Goal: Transaction & Acquisition: Purchase product/service

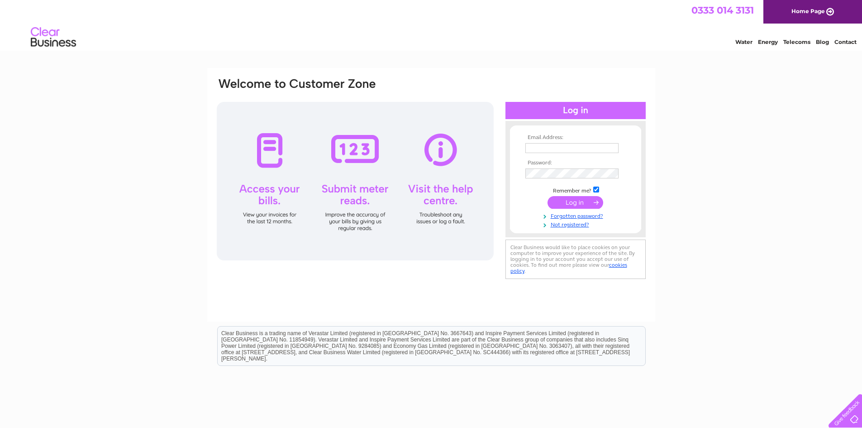
type input "andrew@moveon.org.uk"
click at [582, 200] on input "submit" at bounding box center [575, 202] width 56 height 13
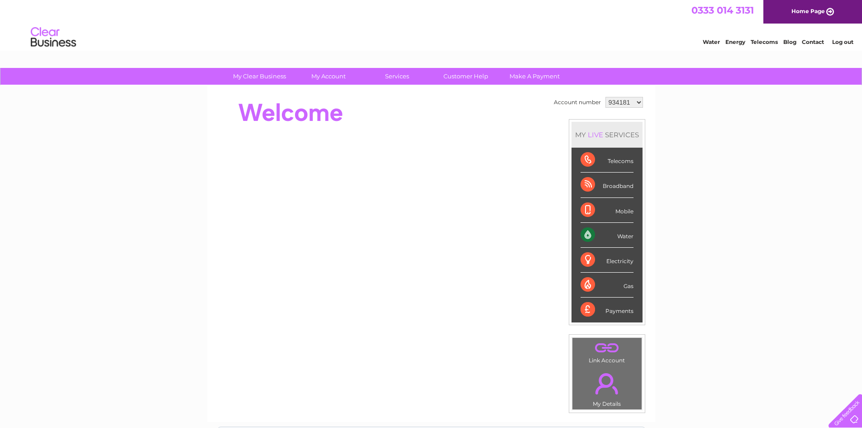
click at [616, 103] on select "934181 934451 1136348" at bounding box center [624, 102] width 38 height 11
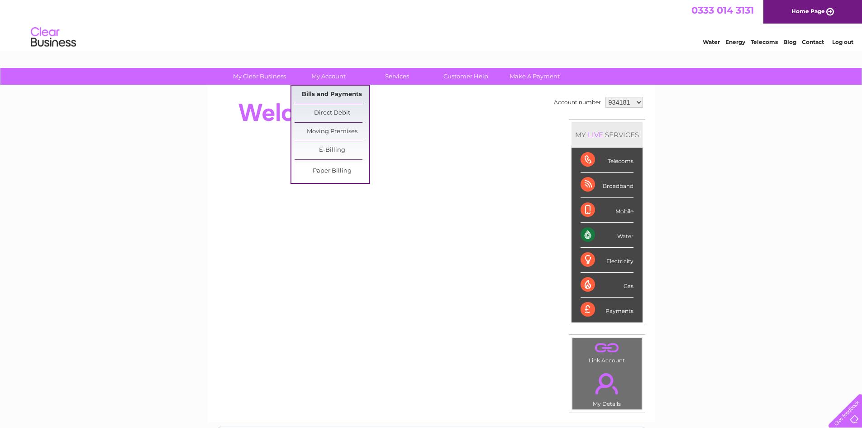
click at [333, 92] on link "Bills and Payments" at bounding box center [332, 95] width 75 height 18
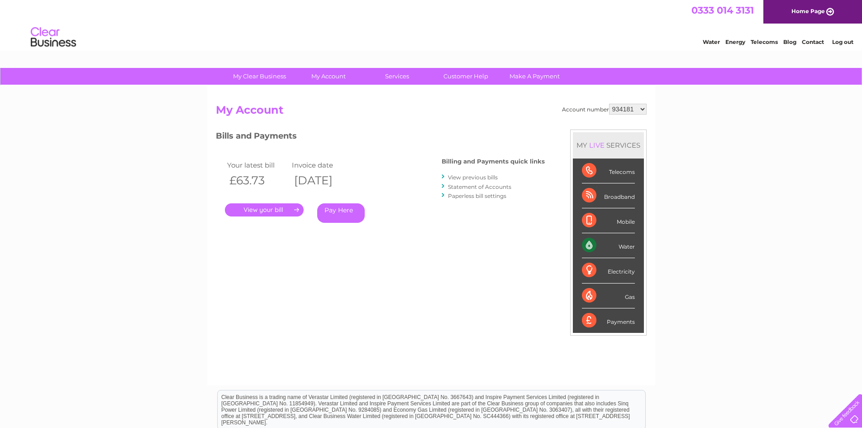
click at [627, 113] on select "934181 934451 1136348" at bounding box center [628, 109] width 38 height 11
select select "934451"
click at [609, 104] on select "934181 934451 1136348" at bounding box center [628, 109] width 38 height 11
click at [624, 108] on select "934181 934451 1136348" at bounding box center [628, 109] width 38 height 11
select select "1136348"
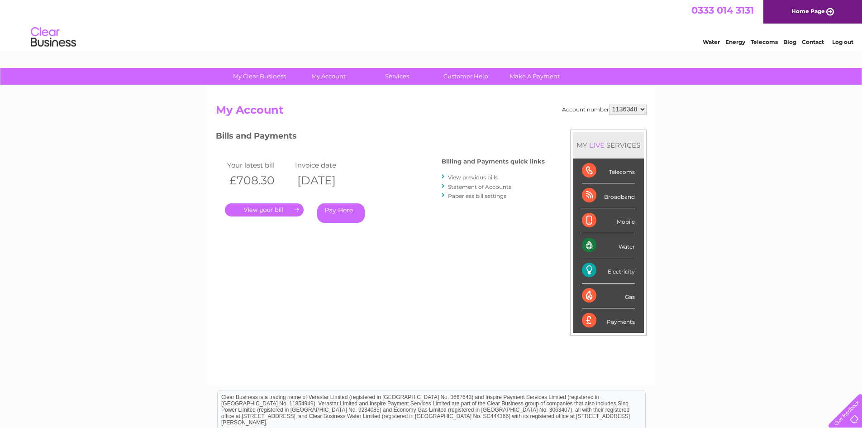
click at [609, 104] on select "934181 934451 1136348" at bounding box center [628, 109] width 38 height 11
click at [274, 208] on link "." at bounding box center [264, 209] width 79 height 13
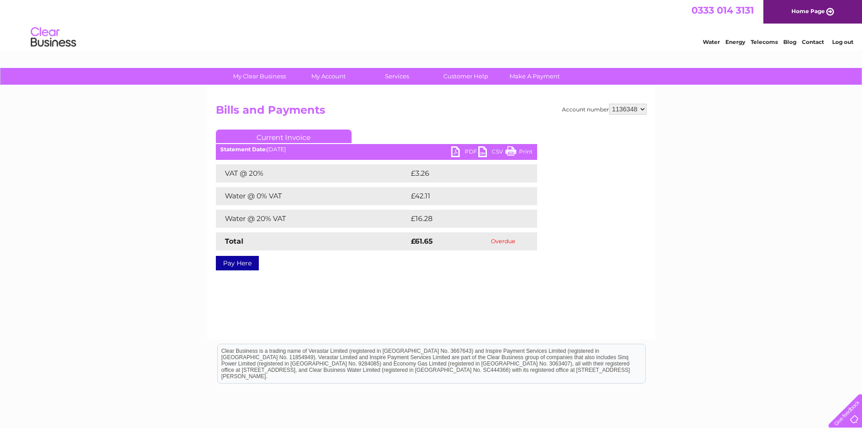
click at [249, 267] on link "Pay Here" at bounding box center [237, 263] width 43 height 14
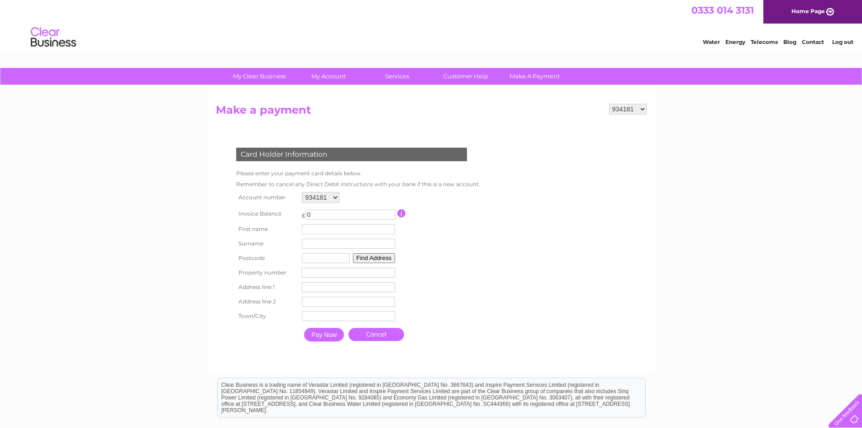
click at [333, 209] on input "0" at bounding box center [351, 214] width 90 height 10
type input "061.65"
click at [352, 226] on input "text" at bounding box center [350, 229] width 94 height 11
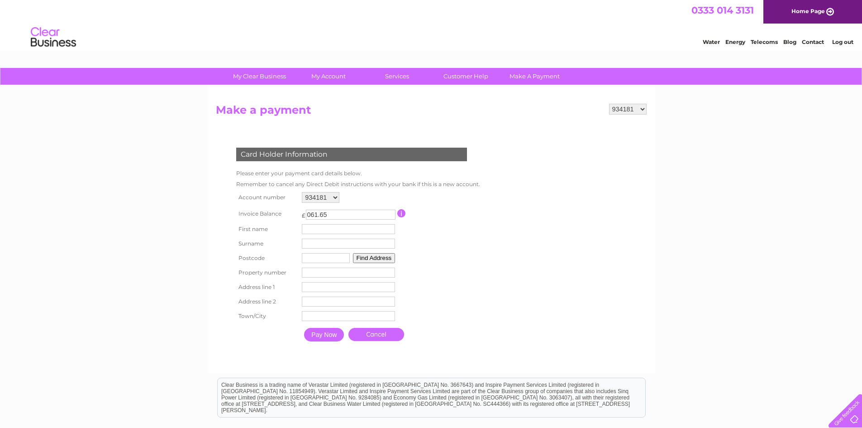
click at [314, 260] on input "text" at bounding box center [326, 258] width 48 height 10
type input "G1 4DB"
click at [376, 257] on button "Find Address" at bounding box center [374, 258] width 43 height 10
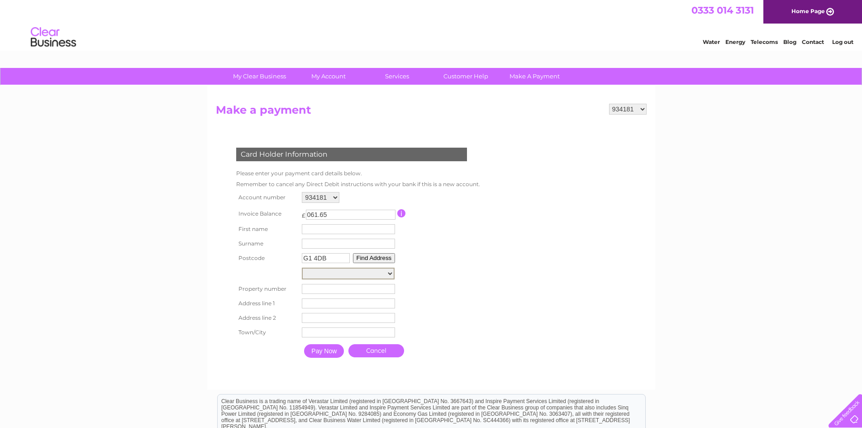
click at [372, 271] on select "Floor Gnd-Room Com, Cellsite, St Enoch Square Cs98417, St Enoch Square Post Box…" at bounding box center [348, 273] width 93 height 12
select select "24,St. Enoch Square,,Glasgow"
click at [302, 267] on select "Floor Gnd-Room Com, Cellsite, St Enoch Square Cs98417, St Enoch Square Post Box…" at bounding box center [348, 273] width 93 height 12
type input "24"
type input "St. Enoch Square"
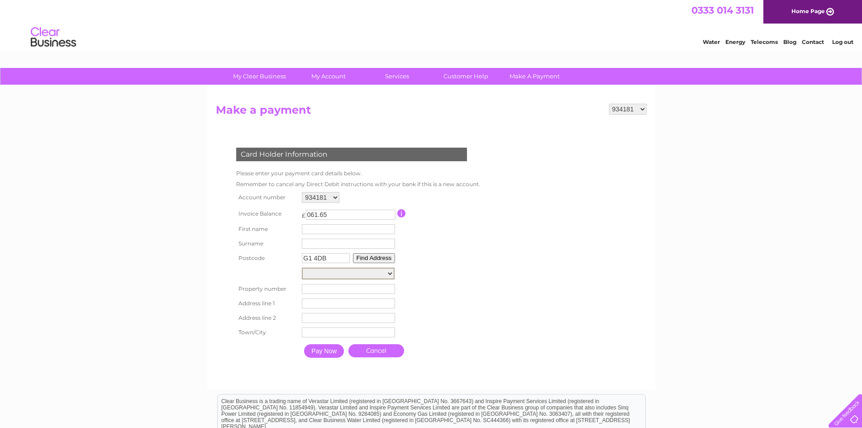
type input "Glasgow"
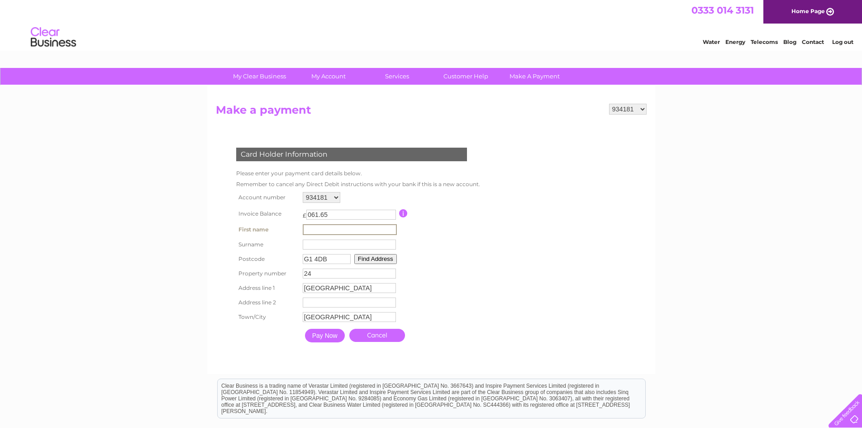
click at [335, 231] on input "text" at bounding box center [350, 229] width 94 height 11
type input "Andrew"
type input "Williamson"
click at [334, 334] on input "Pay Now" at bounding box center [324, 335] width 40 height 14
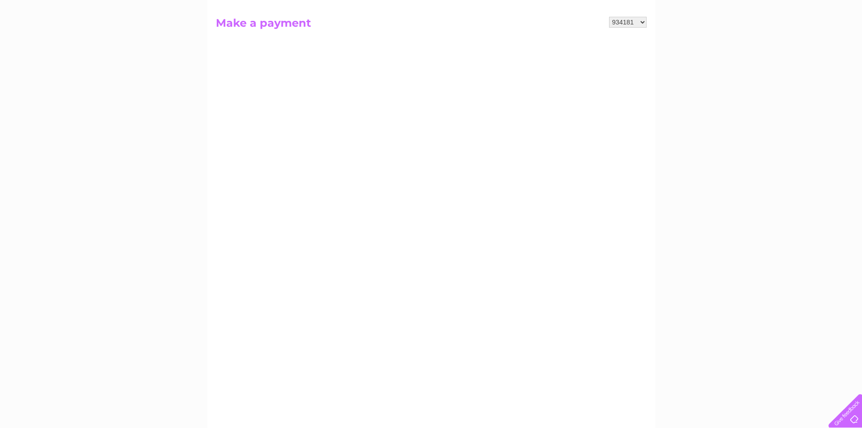
scroll to position [90, 0]
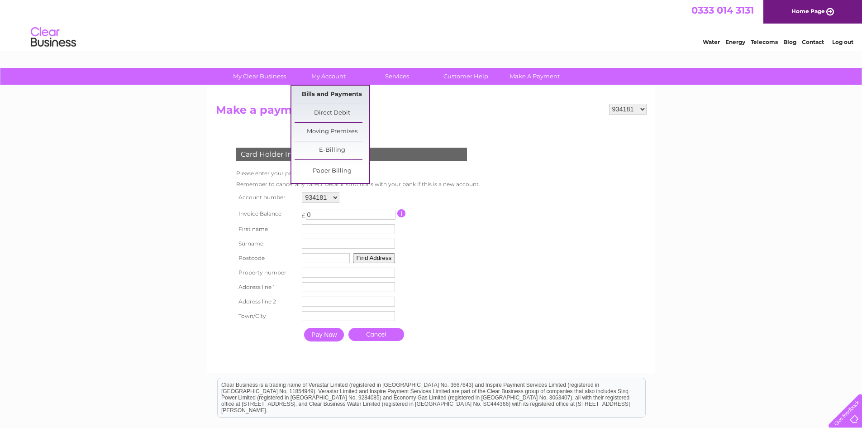
click at [342, 90] on link "Bills and Payments" at bounding box center [332, 95] width 75 height 18
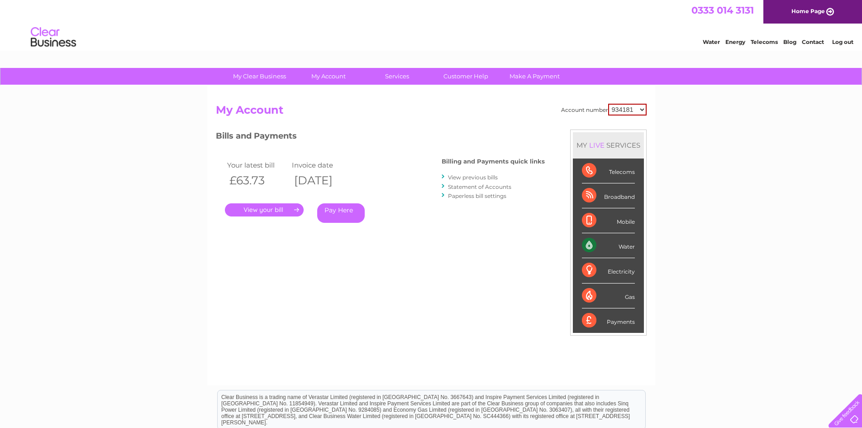
click at [619, 109] on select "934181 934451 1136348" at bounding box center [627, 110] width 38 height 12
select select "1136348"
click at [609, 104] on select "934181 934451 1136348" at bounding box center [627, 110] width 38 height 12
click at [329, 208] on link "Pay Here" at bounding box center [341, 212] width 48 height 19
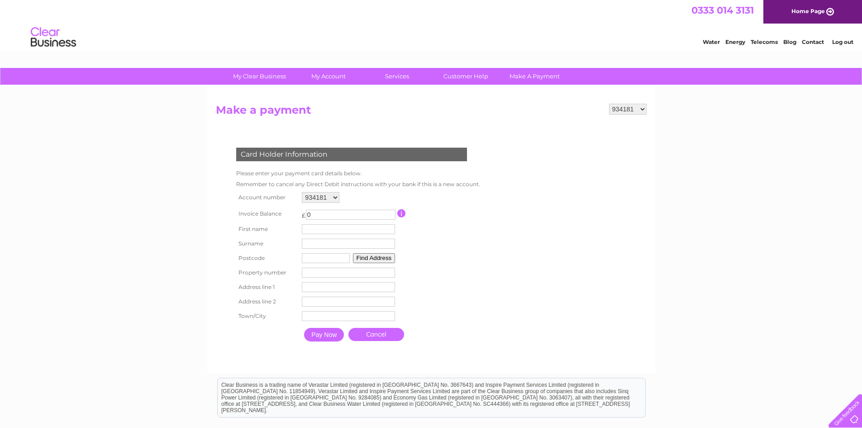
click at [319, 214] on input "0" at bounding box center [351, 214] width 90 height 10
type input "061.65"
click at [363, 225] on input "text" at bounding box center [350, 229] width 94 height 11
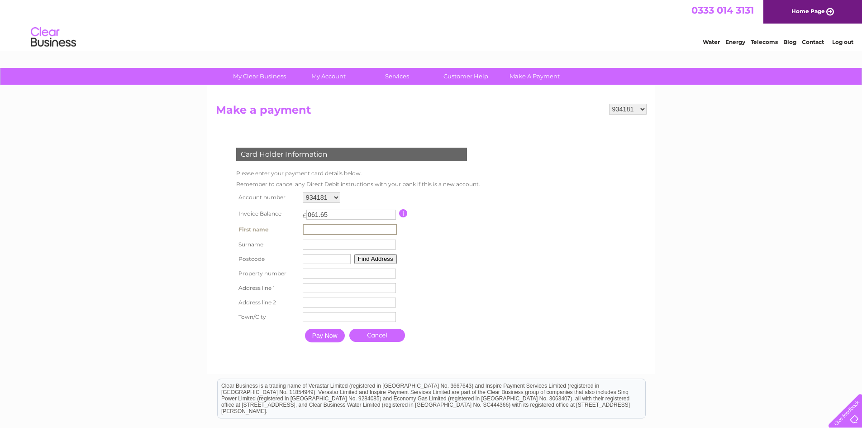
type input "Andrew"
type input "Williamson"
type input "G66 3UP"
type input "0/2 11 Spider Bridge Court"
type input "Lenzie"
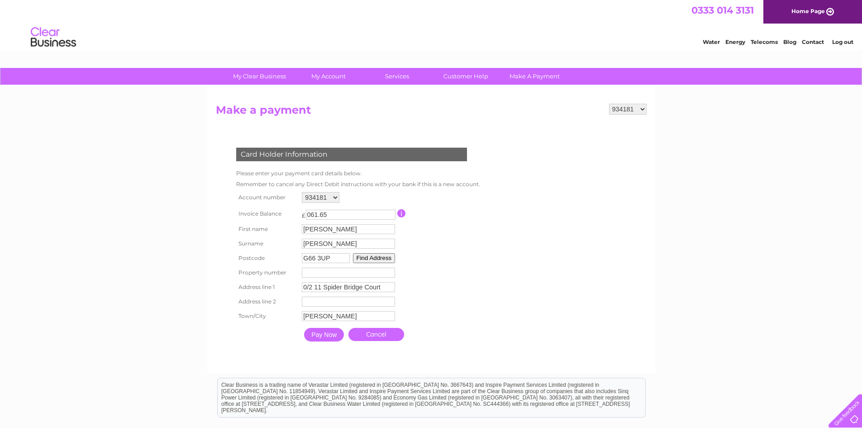
click at [331, 255] on input "G66 3UP" at bounding box center [326, 258] width 48 height 10
type input "G1 4DB"
click at [379, 256] on button "Find Address" at bounding box center [374, 258] width 43 height 10
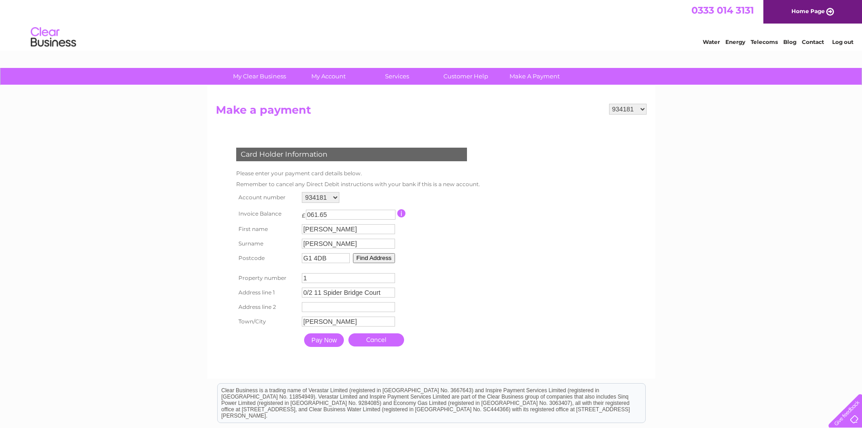
click at [388, 277] on input "1" at bounding box center [348, 278] width 93 height 10
click at [378, 275] on input "1" at bounding box center [348, 278] width 93 height 10
click at [379, 275] on input "1" at bounding box center [348, 278] width 93 height 10
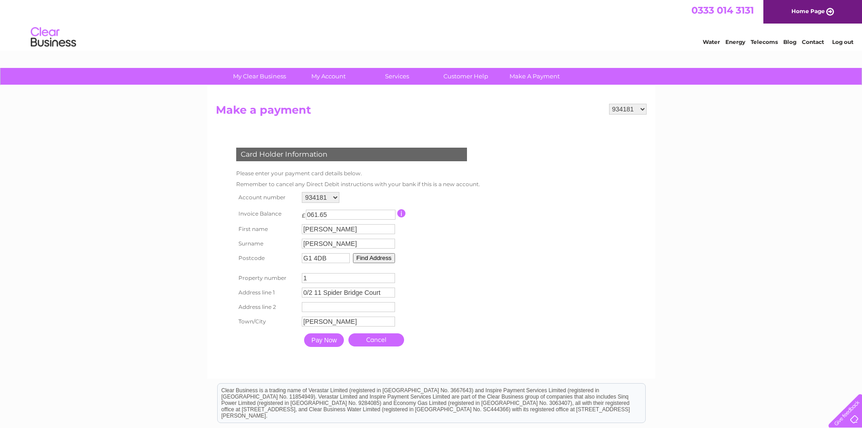
click at [379, 275] on input "1" at bounding box center [348, 278] width 93 height 10
type input "24"
click at [350, 276] on input "24" at bounding box center [349, 278] width 93 height 10
click at [350, 276] on input "24" at bounding box center [348, 278] width 93 height 10
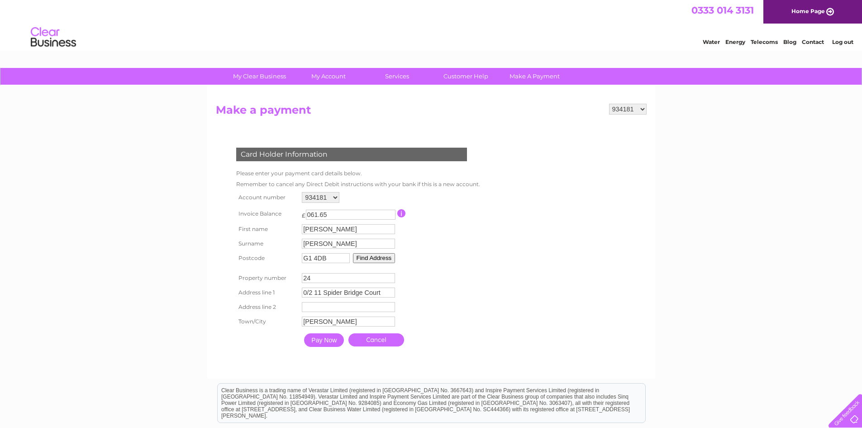
click at [387, 256] on button "Find Address" at bounding box center [374, 258] width 43 height 10
drag, startPoint x: 385, startPoint y: 295, endPoint x: 187, endPoint y: 309, distance: 198.2
click at [187, 309] on div "My Clear Business Login Details My Details My Preferences Link Account My Accou…" at bounding box center [431, 301] width 862 height 466
drag, startPoint x: 321, startPoint y: 279, endPoint x: 284, endPoint y: 282, distance: 37.6
click at [284, 282] on tr "Property number 24 Property Number" at bounding box center [356, 278] width 244 height 14
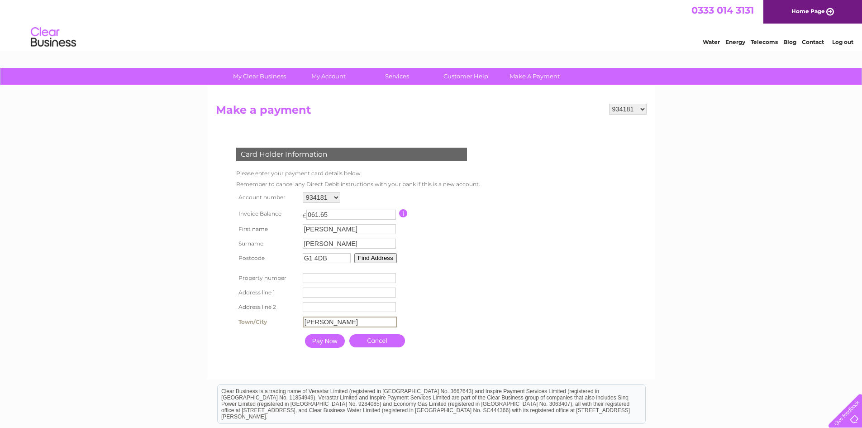
drag, startPoint x: 349, startPoint y: 323, endPoint x: 260, endPoint y: 324, distance: 89.6
click at [260, 324] on tr "Town/City Lenzie Town" at bounding box center [357, 321] width 247 height 15
click at [382, 258] on button "Find Address" at bounding box center [374, 258] width 43 height 10
click at [333, 279] on input "number" at bounding box center [348, 278] width 93 height 10
click at [333, 279] on input "4" at bounding box center [348, 278] width 93 height 10
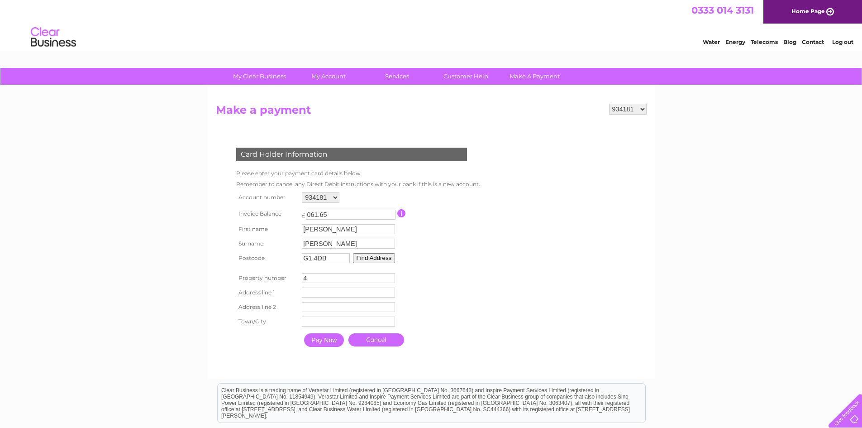
click at [333, 279] on input "4" at bounding box center [348, 278] width 93 height 10
type input "24"
click at [330, 292] on input "text" at bounding box center [350, 292] width 94 height 11
type input "4th Floor"
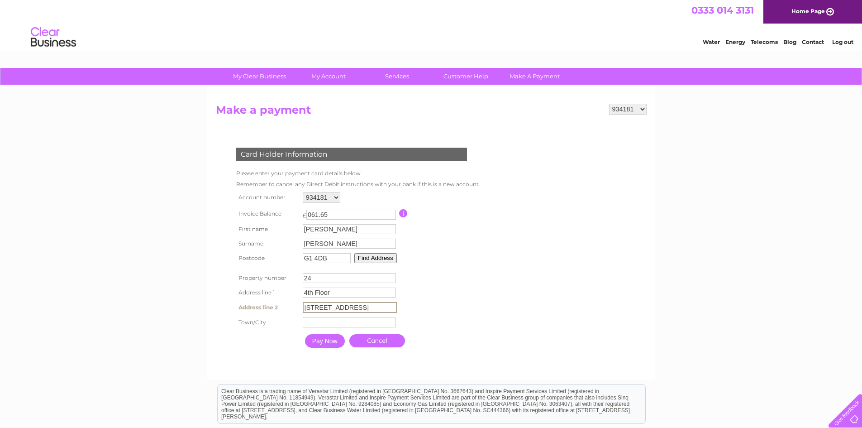
type input "24 St Enoch Square"
type input "Glasgow"
click at [318, 342] on input "Pay Now" at bounding box center [324, 340] width 40 height 14
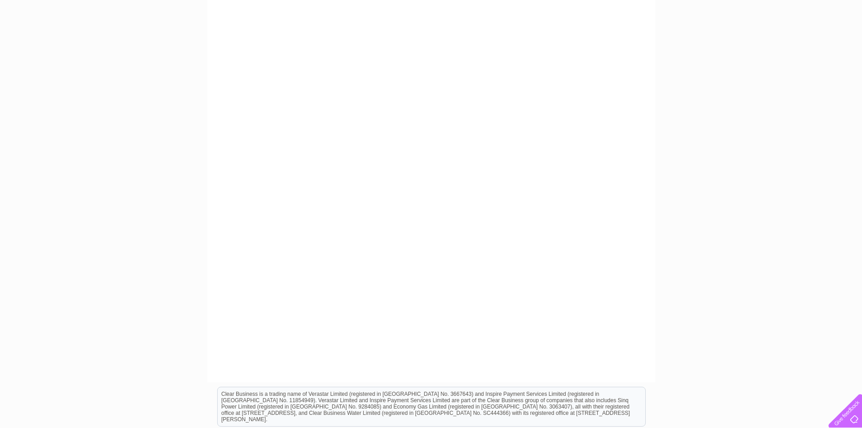
scroll to position [181, 0]
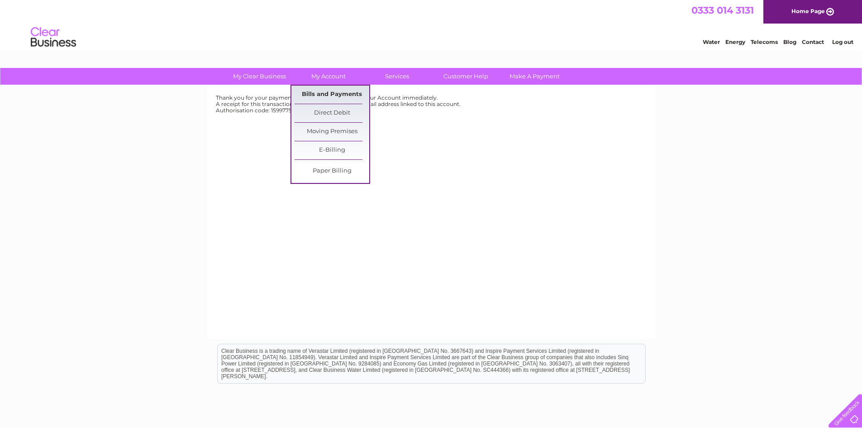
click at [336, 90] on link "Bills and Payments" at bounding box center [332, 95] width 75 height 18
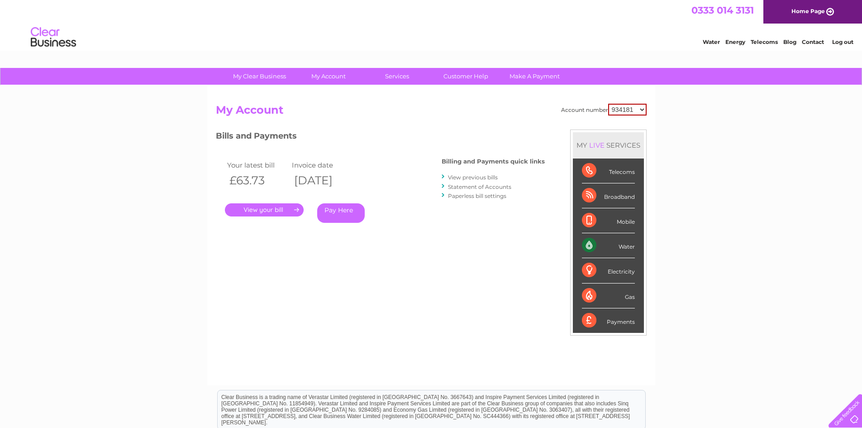
click at [633, 108] on select "934181 934451 1136348" at bounding box center [627, 110] width 38 height 12
select select "934451"
click at [609, 104] on select "934181 934451 1136348" at bounding box center [627, 110] width 38 height 12
click at [266, 211] on link "." at bounding box center [264, 209] width 79 height 13
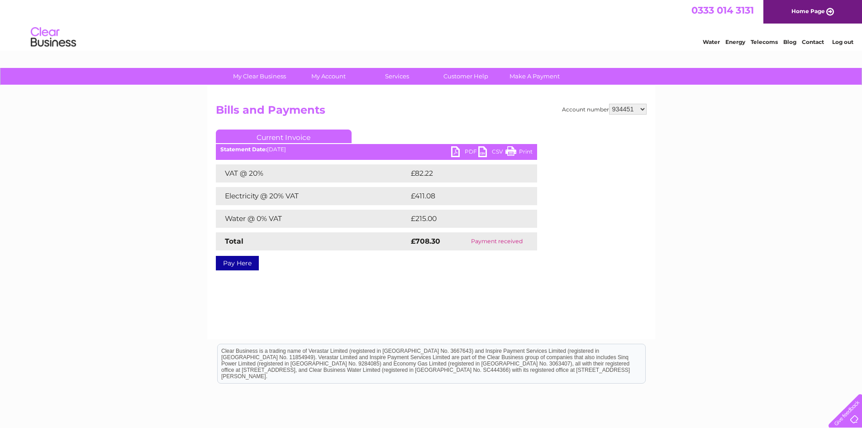
click at [458, 147] on link "PDF" at bounding box center [464, 152] width 27 height 13
click at [708, 100] on div "My Clear Business Login Details My Details My Preferences Link Account My Accou…" at bounding box center [431, 281] width 862 height 426
